Goal: Task Accomplishment & Management: Manage account settings

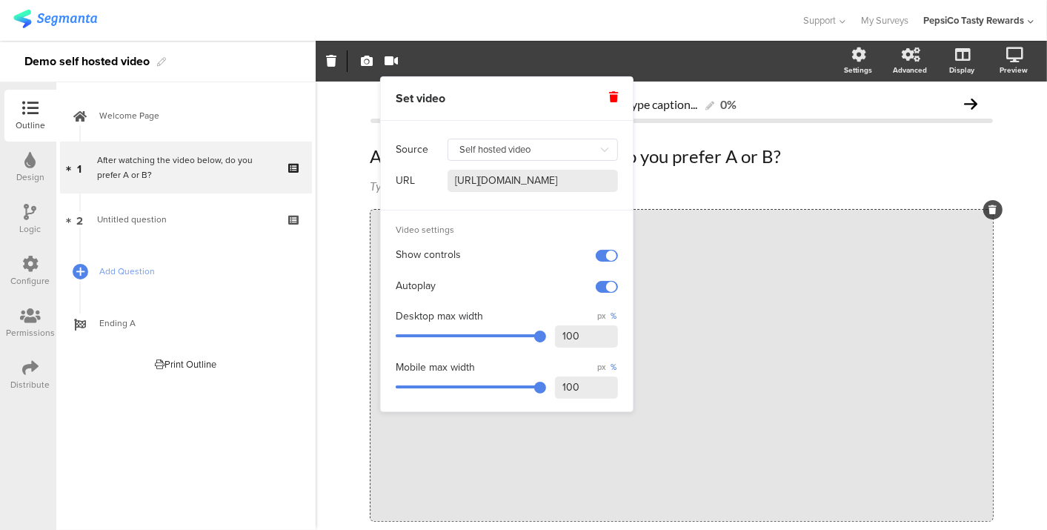
scroll to position [113, 0]
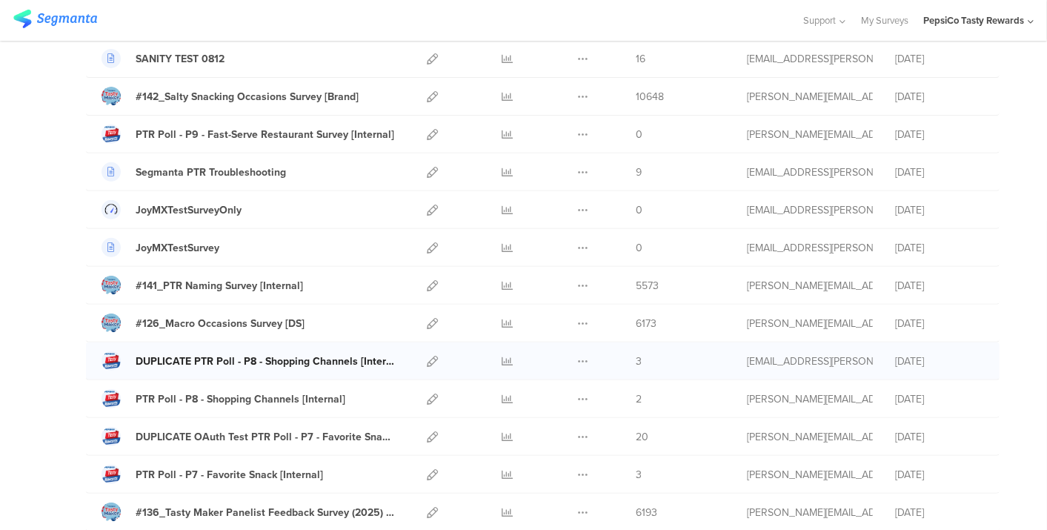
scroll to position [313, 0]
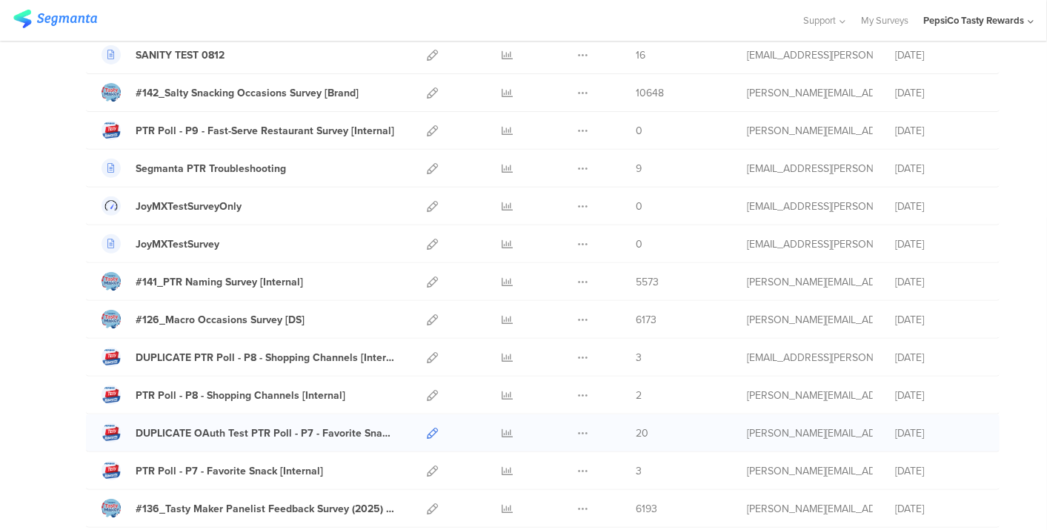
click at [427, 430] on icon at bounding box center [432, 433] width 11 height 11
